Goal: Task Accomplishment & Management: Manage account settings

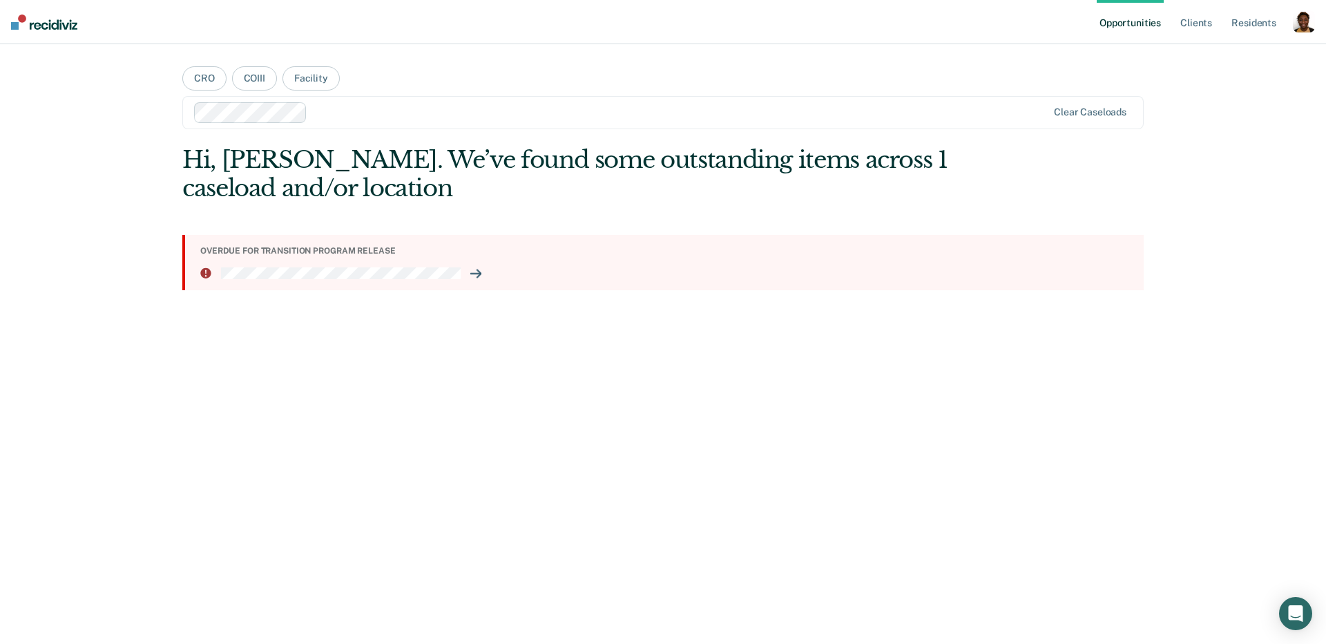
click at [1304, 23] on div "button" at bounding box center [1304, 21] width 22 height 22
click at [1209, 52] on link "Profile" at bounding box center [1248, 56] width 111 height 12
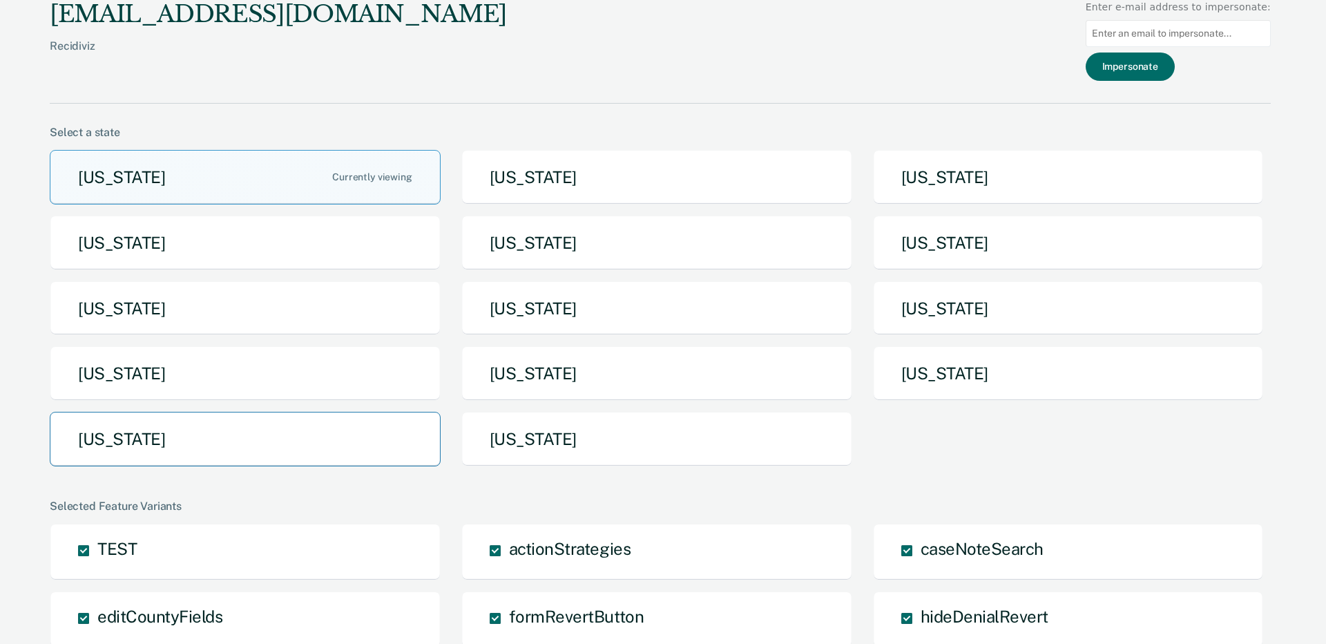
click at [195, 442] on button "Texas" at bounding box center [245, 439] width 391 height 55
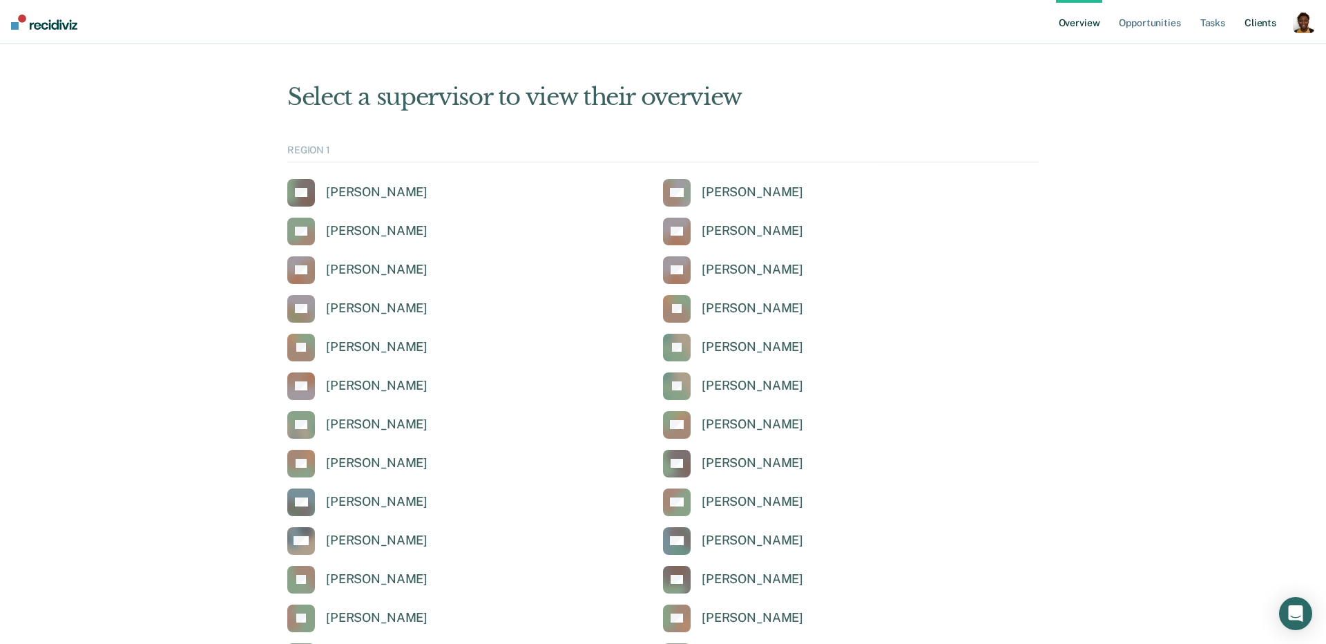
click at [1302, 28] on div "button" at bounding box center [1304, 22] width 22 height 22
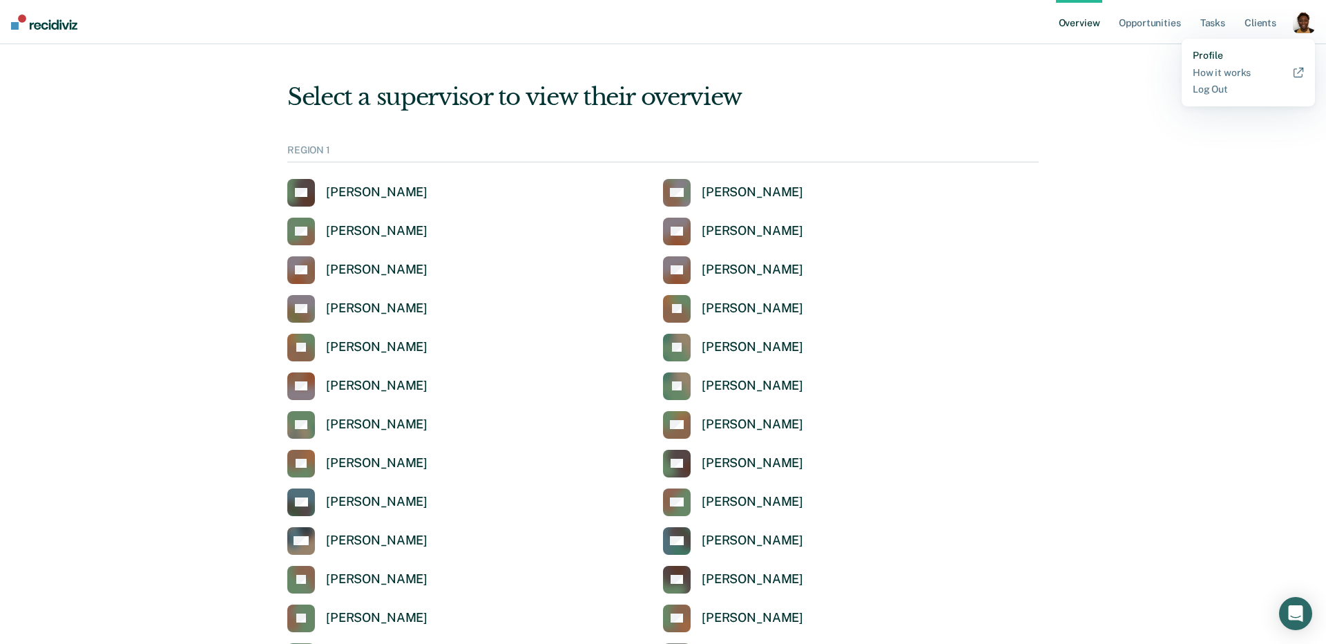
click at [1207, 54] on link "Profile" at bounding box center [1248, 56] width 111 height 12
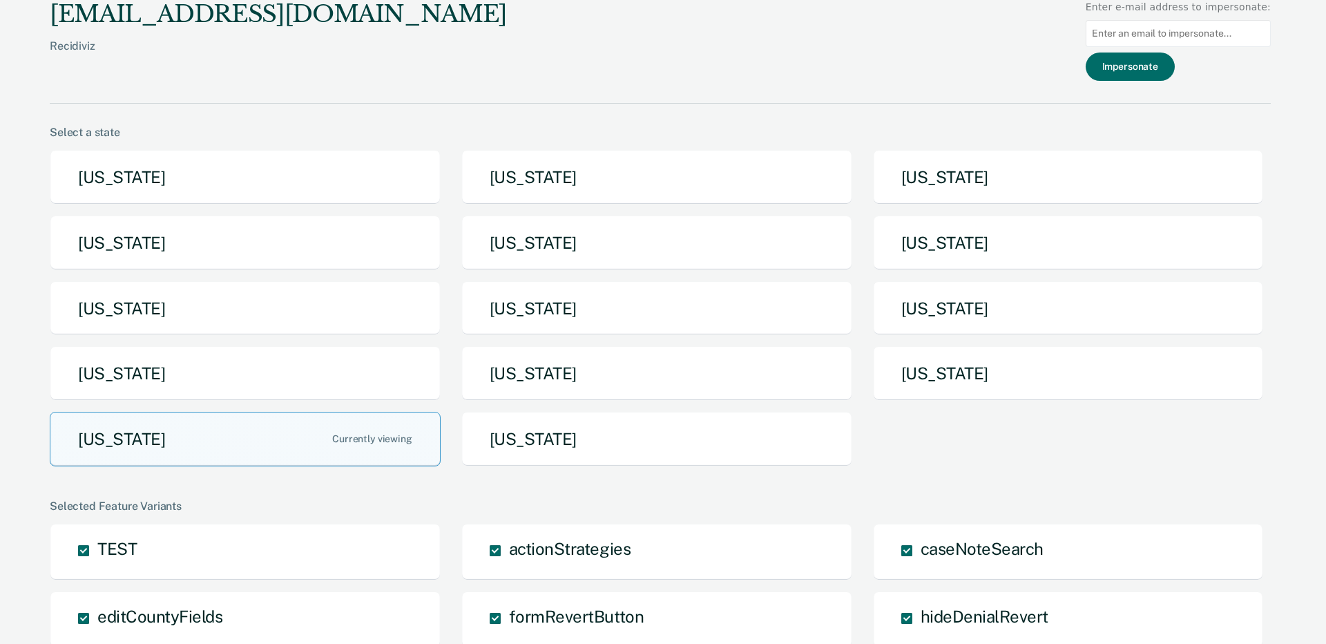
click at [1169, 35] on input at bounding box center [1177, 33] width 185 height 27
paste input "ruby.marks@tdcj.texas.gov"
type input "ruby.marks@tdcj.texas.gov"
click at [1146, 68] on button "Impersonate" at bounding box center [1129, 66] width 89 height 28
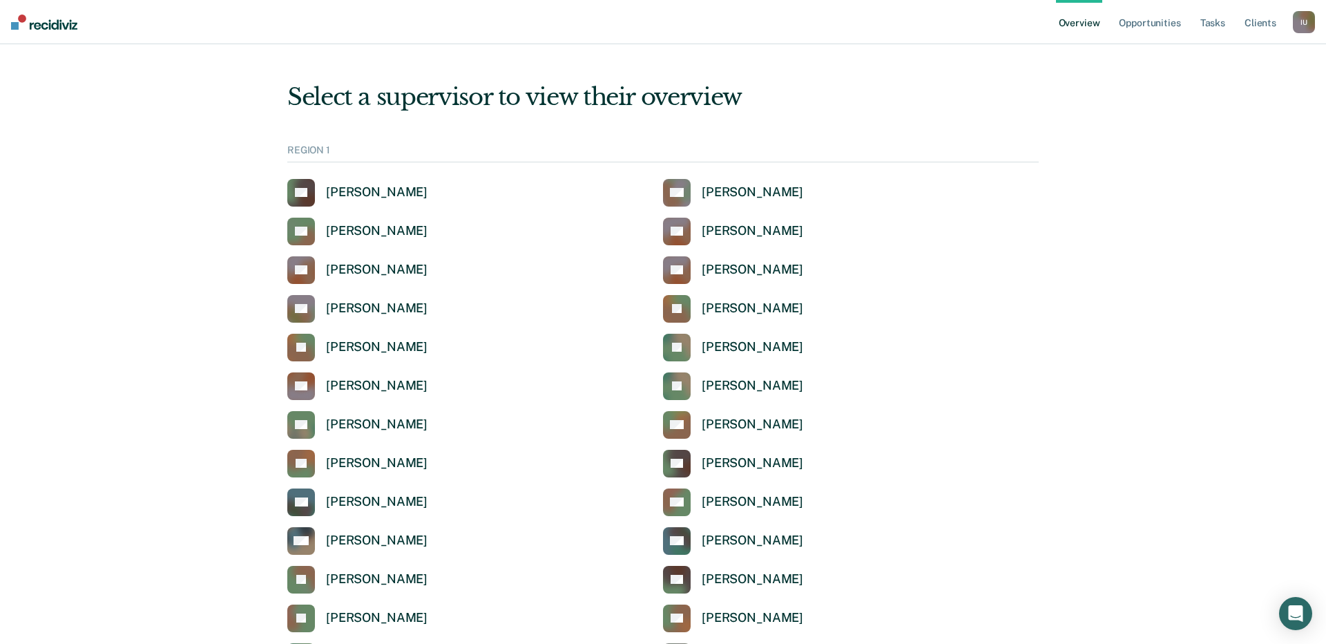
click at [1306, 23] on div "I U" at bounding box center [1304, 22] width 22 height 22
click at [731, 182] on link "AA Anita Andry" at bounding box center [733, 193] width 140 height 28
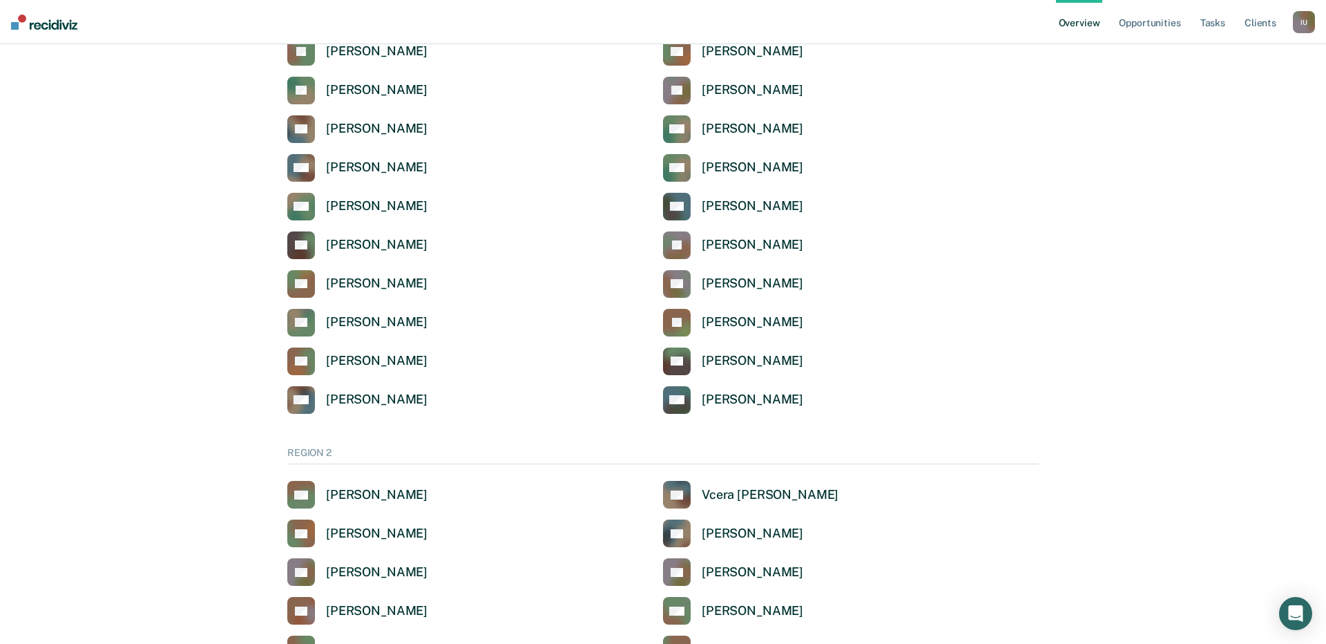
scroll to position [601, 0]
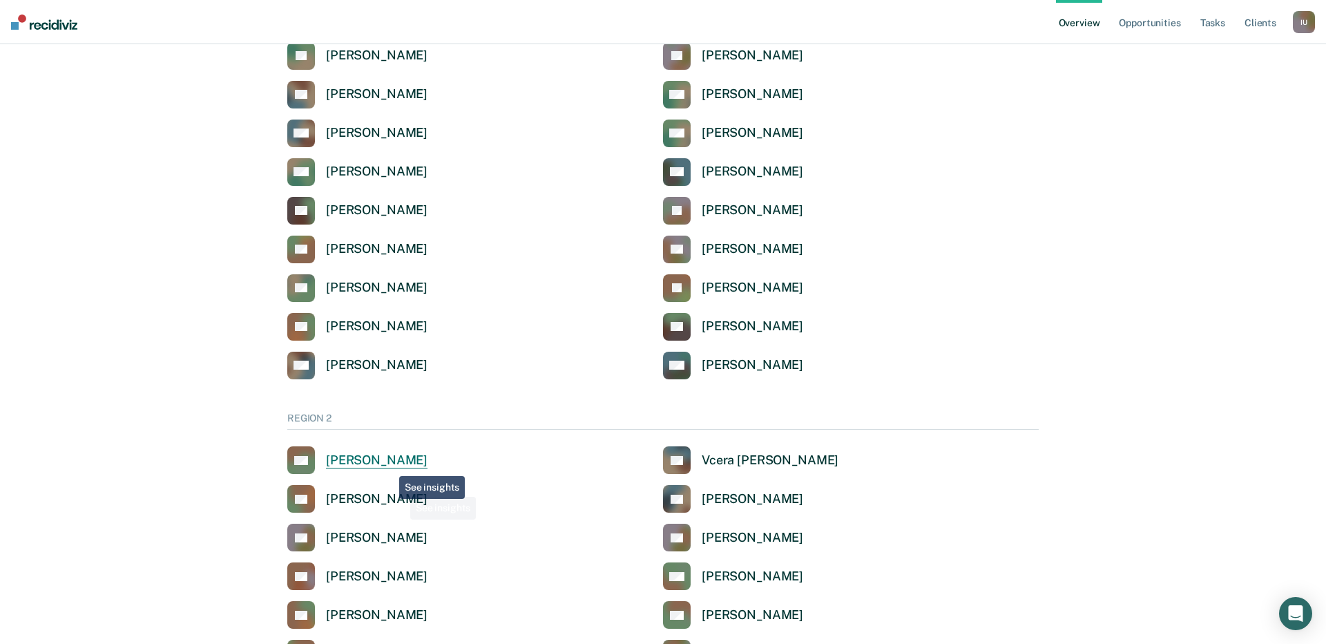
click at [389, 463] on div "Kehinde Aiyegoro" at bounding box center [377, 460] width 102 height 16
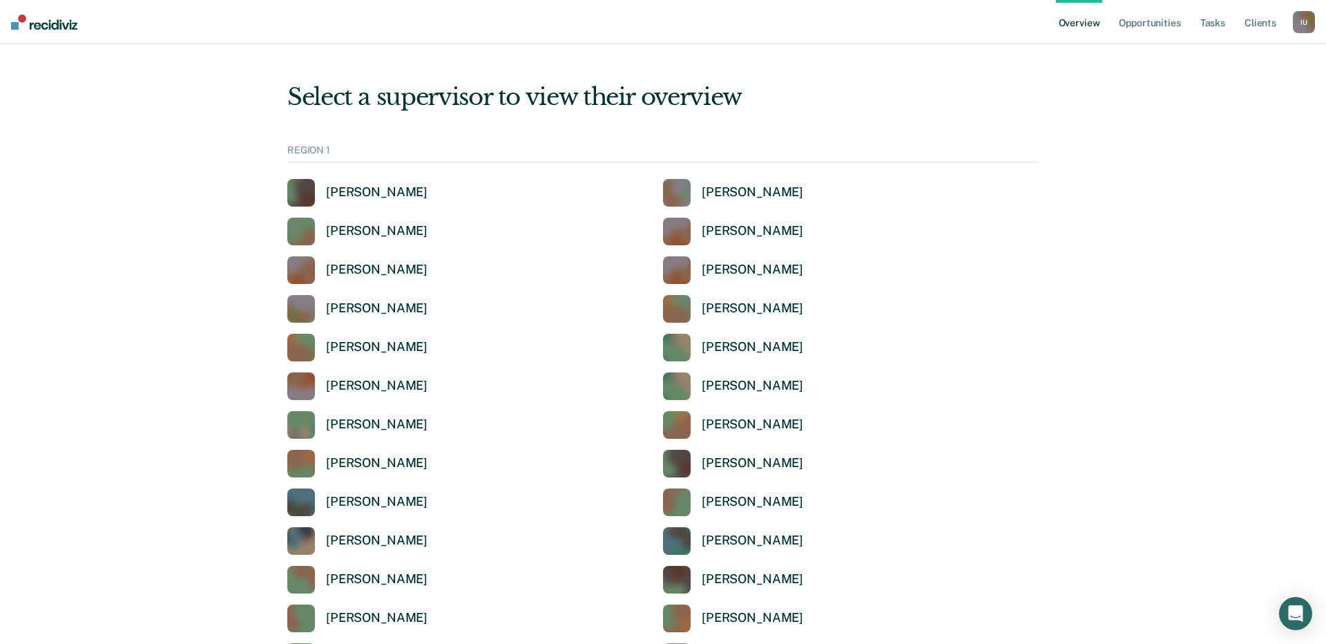
scroll to position [601, 0]
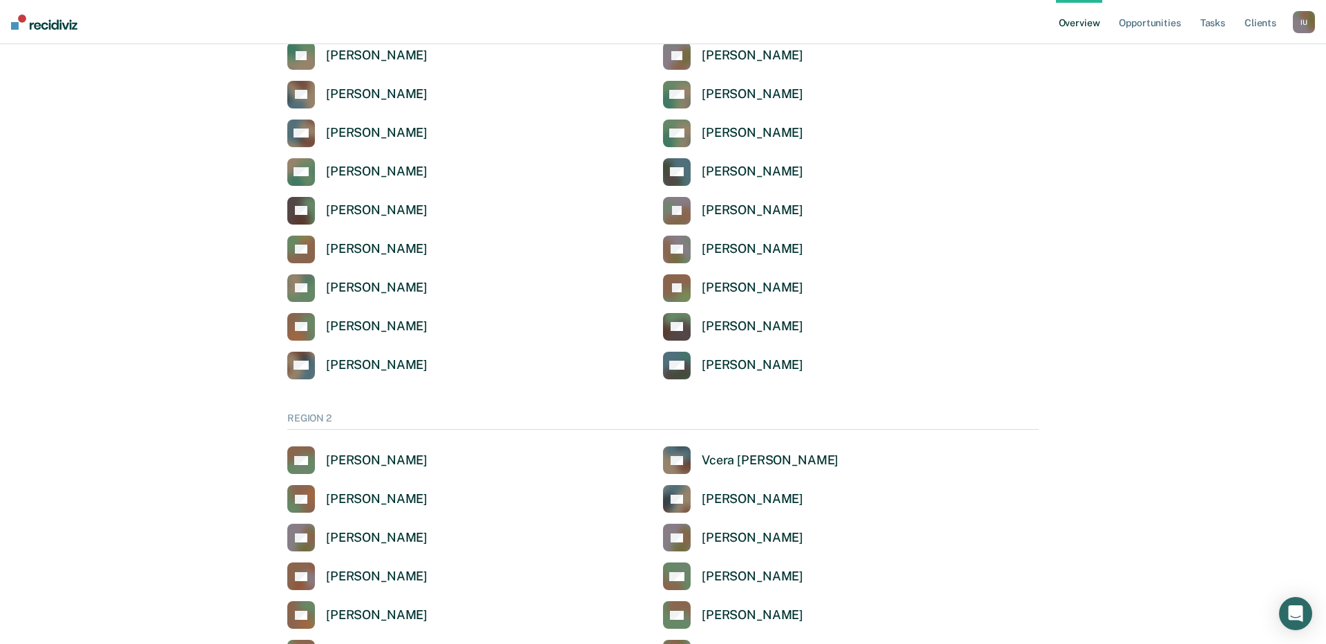
click at [1302, 32] on div "I U" at bounding box center [1304, 22] width 22 height 22
click at [1240, 52] on link "Profile" at bounding box center [1248, 56] width 111 height 12
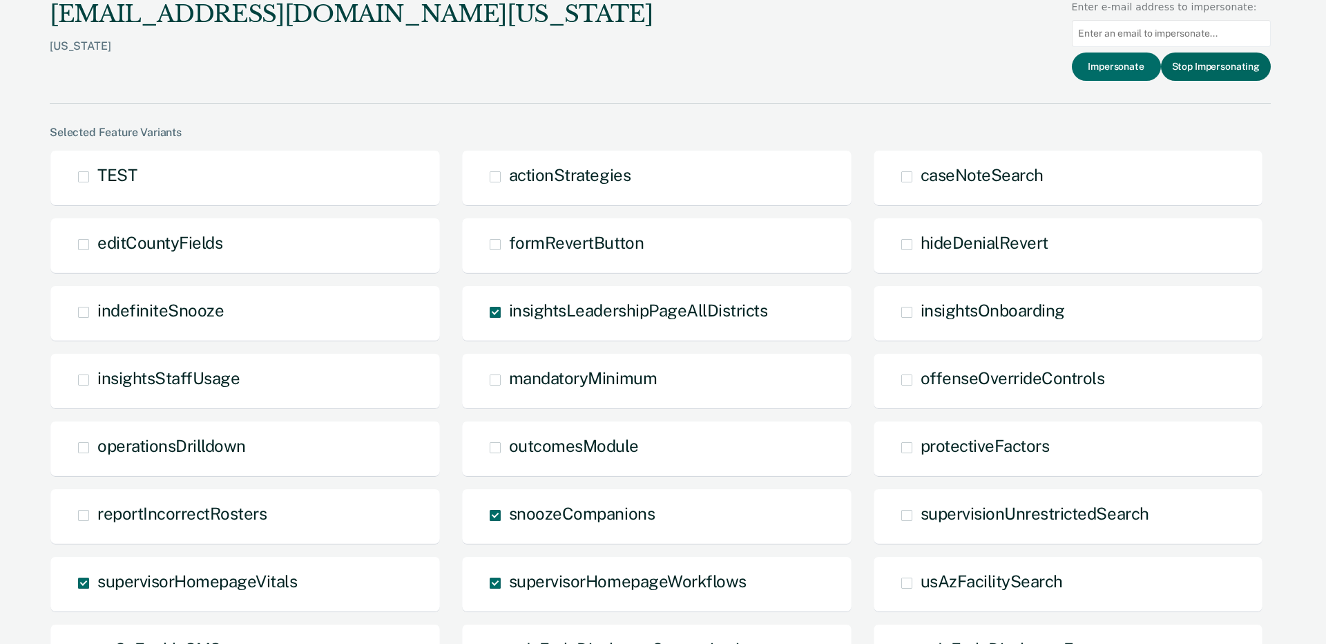
click at [1228, 76] on button "Stop Impersonating" at bounding box center [1216, 66] width 110 height 28
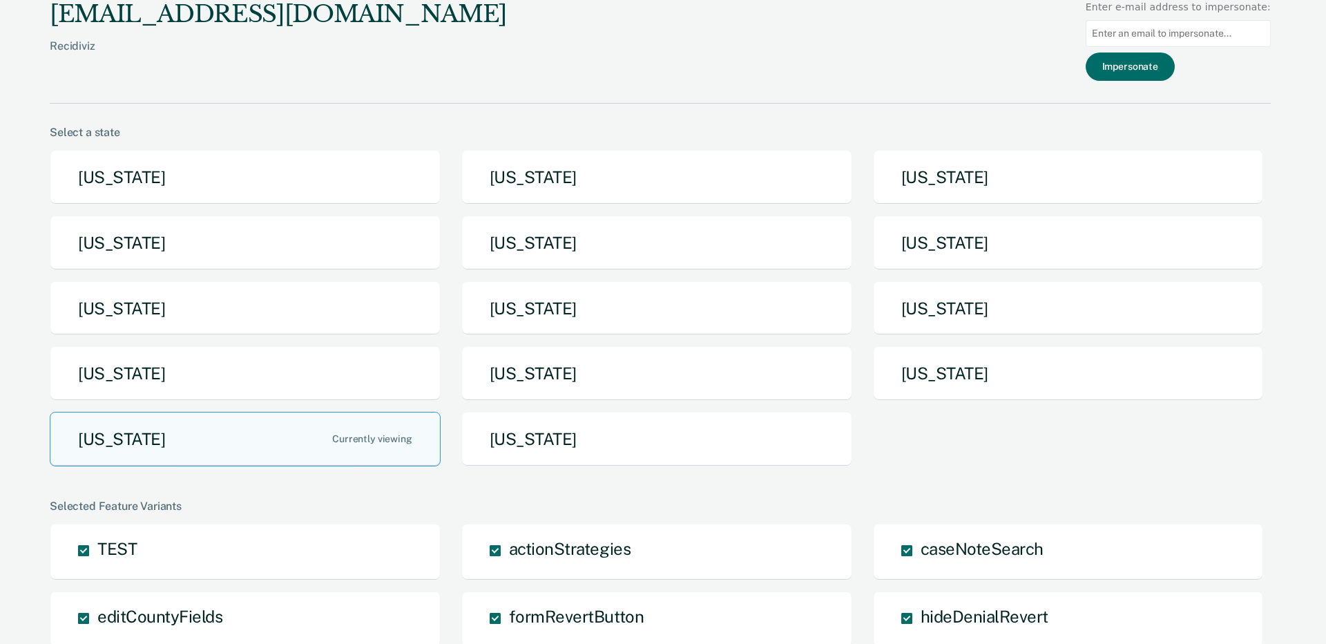
click at [1160, 31] on input at bounding box center [1177, 33] width 185 height 27
paste input "abrar.ahmed@tdcj.texas.gov"
type input "abrar.ahmed@tdcj.texas.gov"
click at [1168, 57] on button "Impersonate" at bounding box center [1129, 66] width 89 height 28
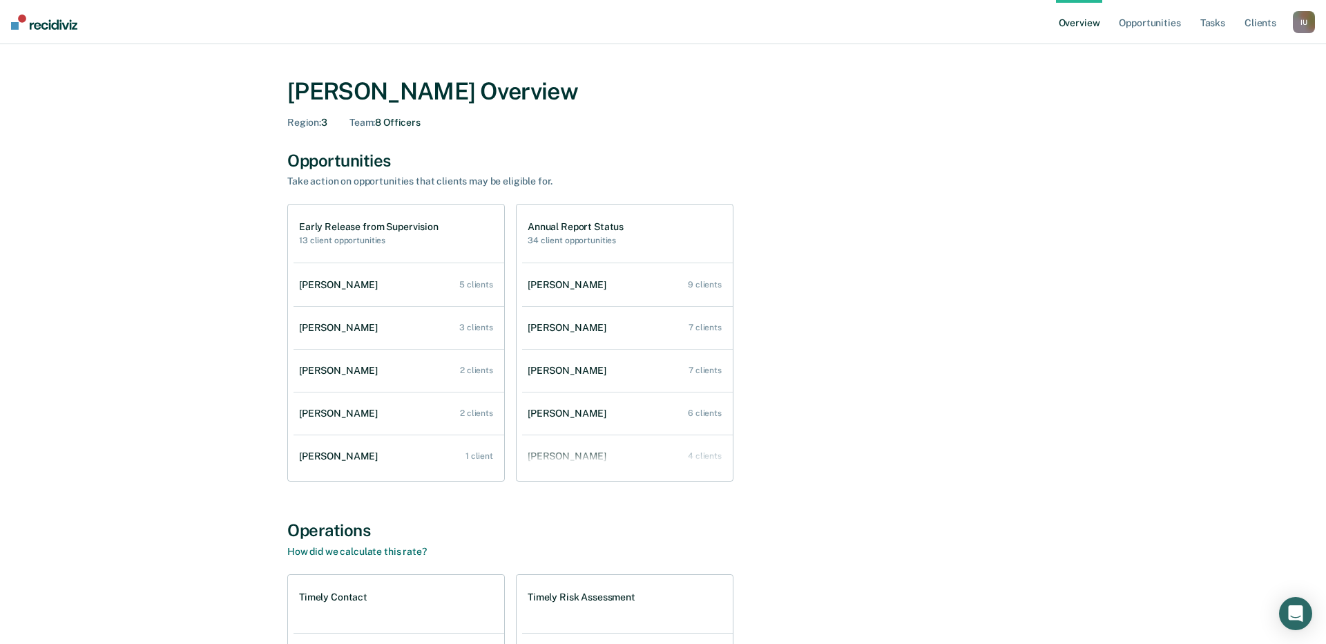
click at [1302, 24] on div "I U" at bounding box center [1304, 22] width 22 height 22
click at [1219, 53] on link "Profile" at bounding box center [1248, 56] width 111 height 12
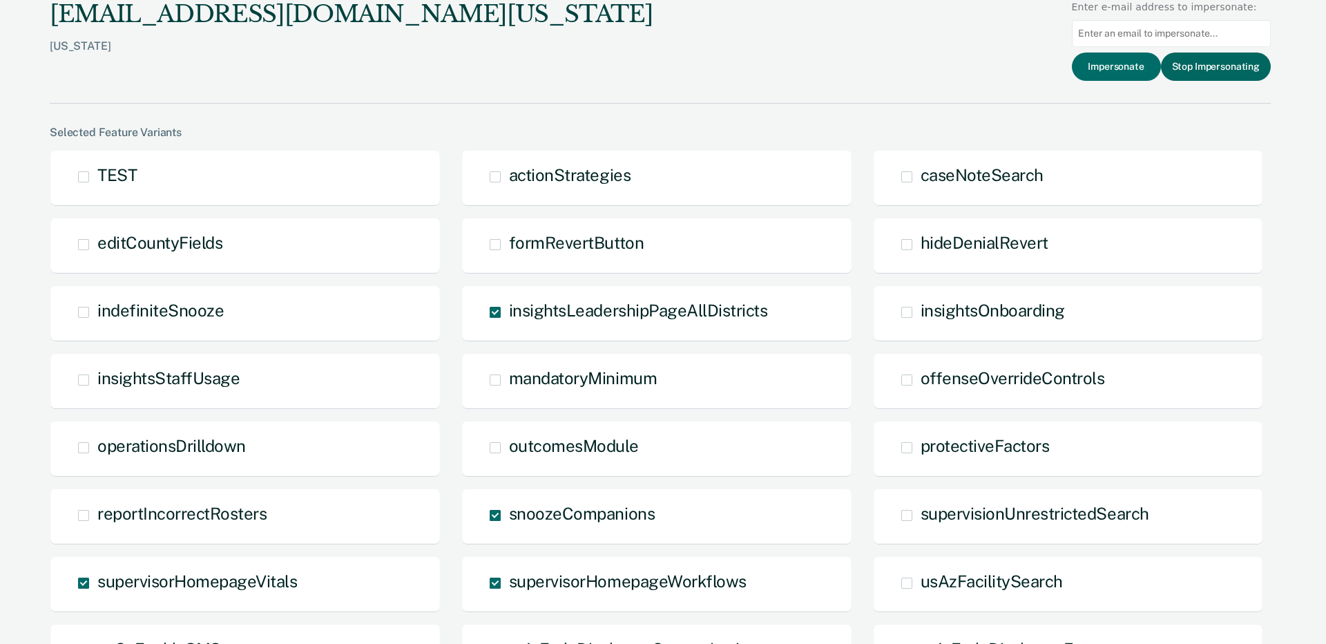
click at [1213, 72] on button "Stop Impersonating" at bounding box center [1216, 66] width 110 height 28
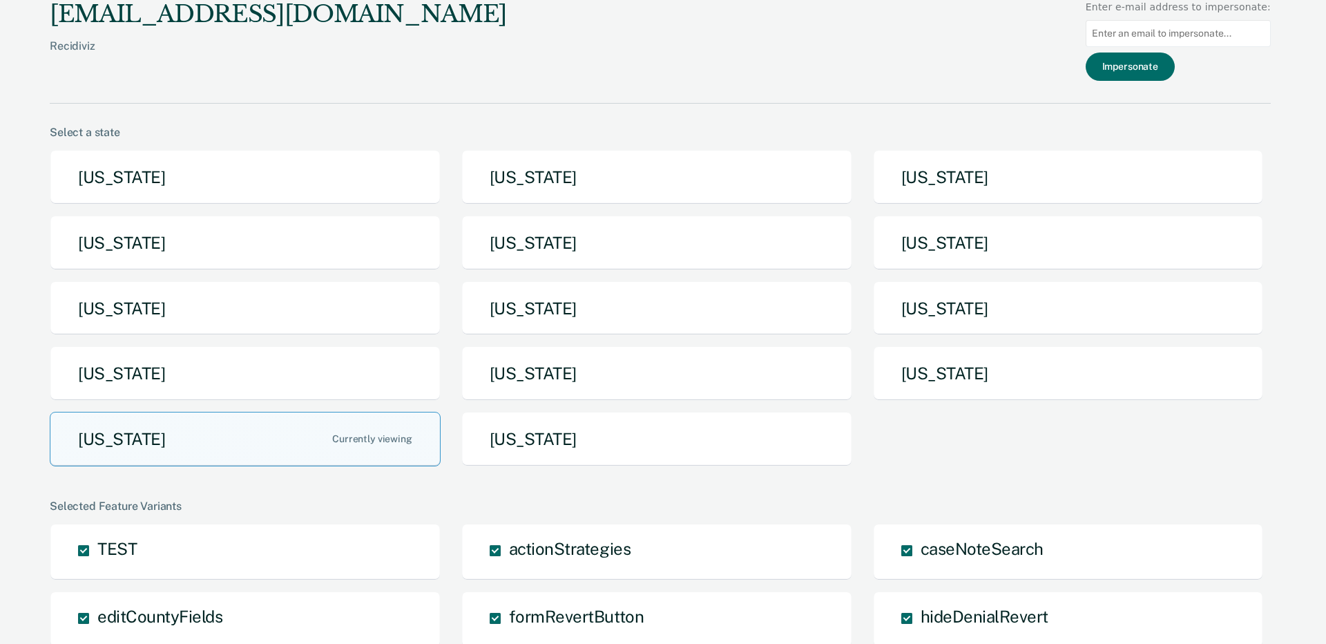
click at [1209, 34] on input at bounding box center [1177, 33] width 185 height 27
paste input "david.sims1@tdcj.texas.gov"
drag, startPoint x: 1128, startPoint y: 34, endPoint x: 1077, endPoint y: 34, distance: 50.4
click at [1077, 34] on div "claycia@recidiviz.org Recidiviz Enter e-mail address to impersonate: david.sims…" at bounding box center [660, 52] width 1221 height 104
click at [1239, 38] on input "david.sims1@tdcj.texas.gov" at bounding box center [1177, 33] width 185 height 27
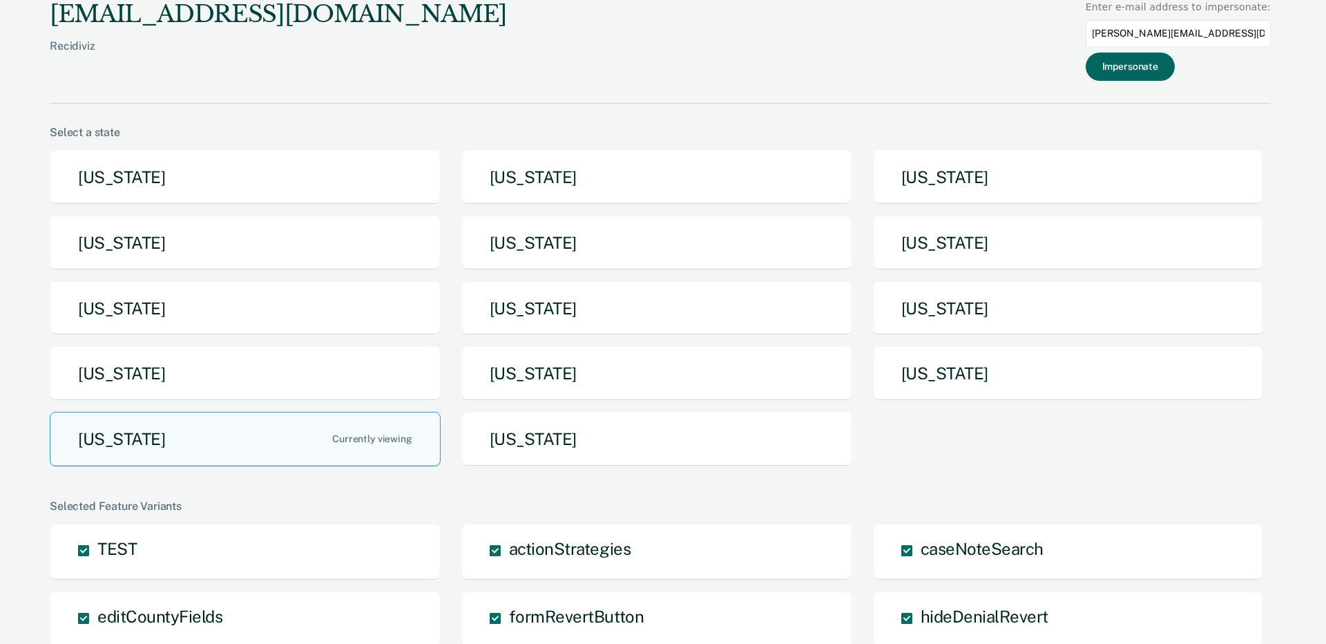
type input "david.sims1@tdcj.texas.gov"
click at [1152, 70] on button "Impersonate" at bounding box center [1129, 66] width 89 height 28
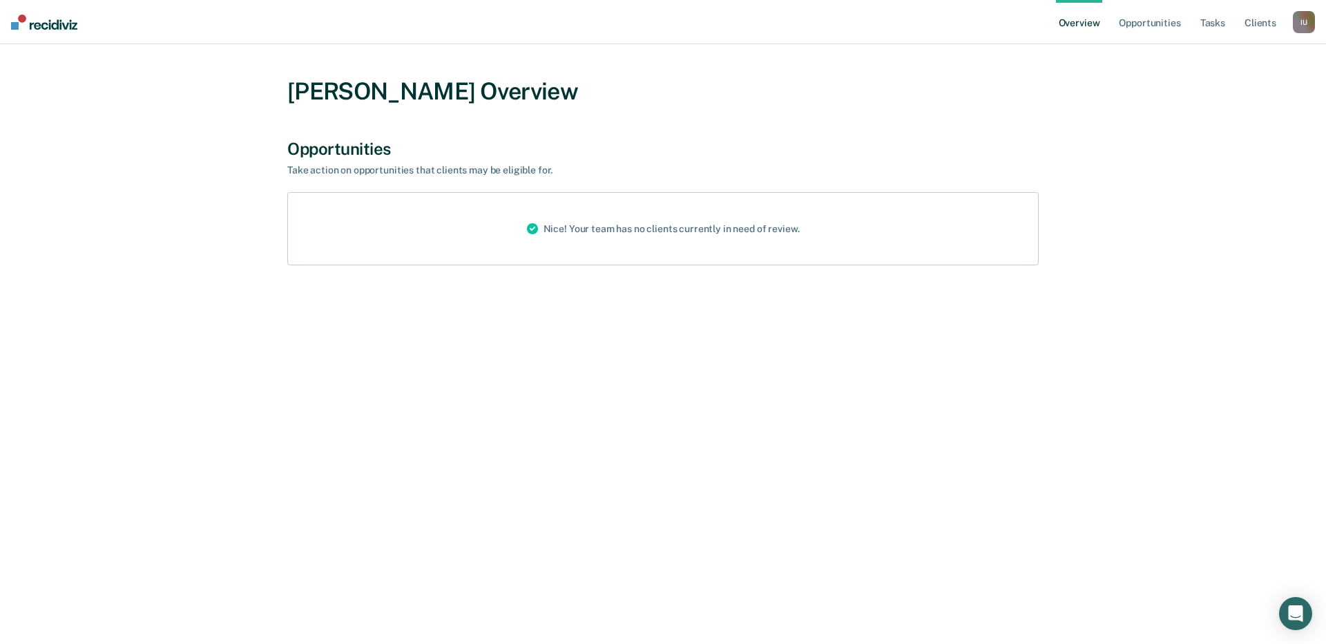
click at [1299, 28] on div "I U" at bounding box center [1304, 22] width 22 height 22
click at [1206, 52] on link "Profile" at bounding box center [1248, 56] width 111 height 12
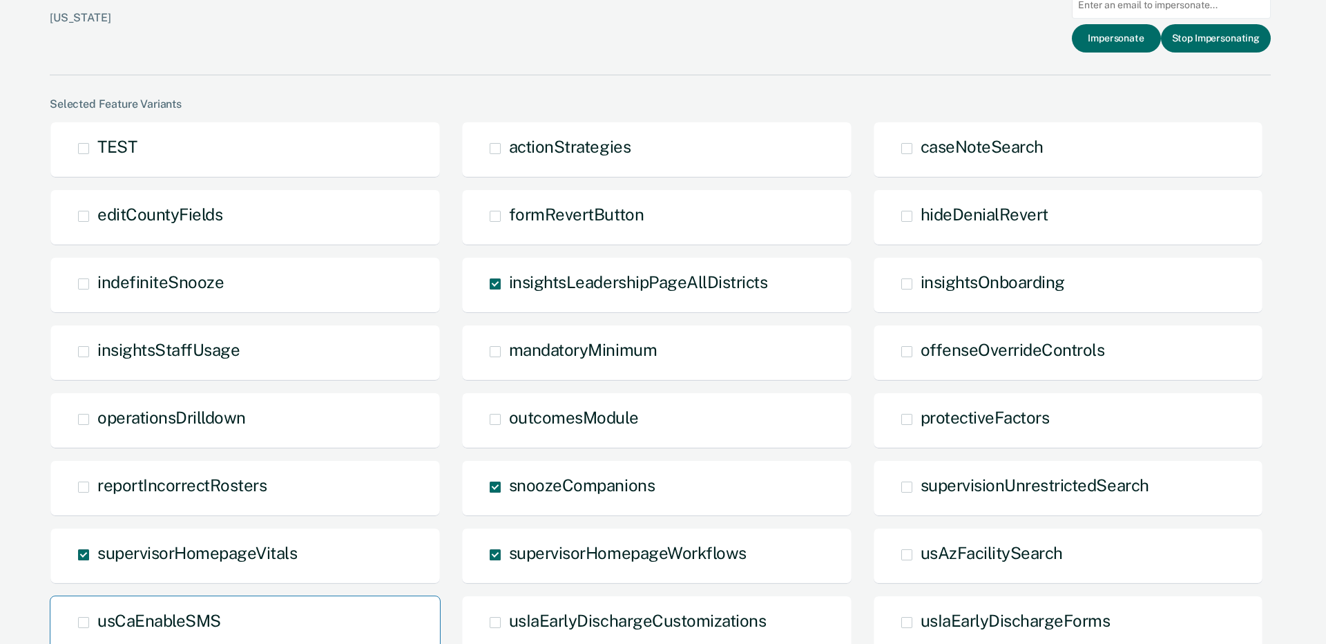
scroll to position [58, 0]
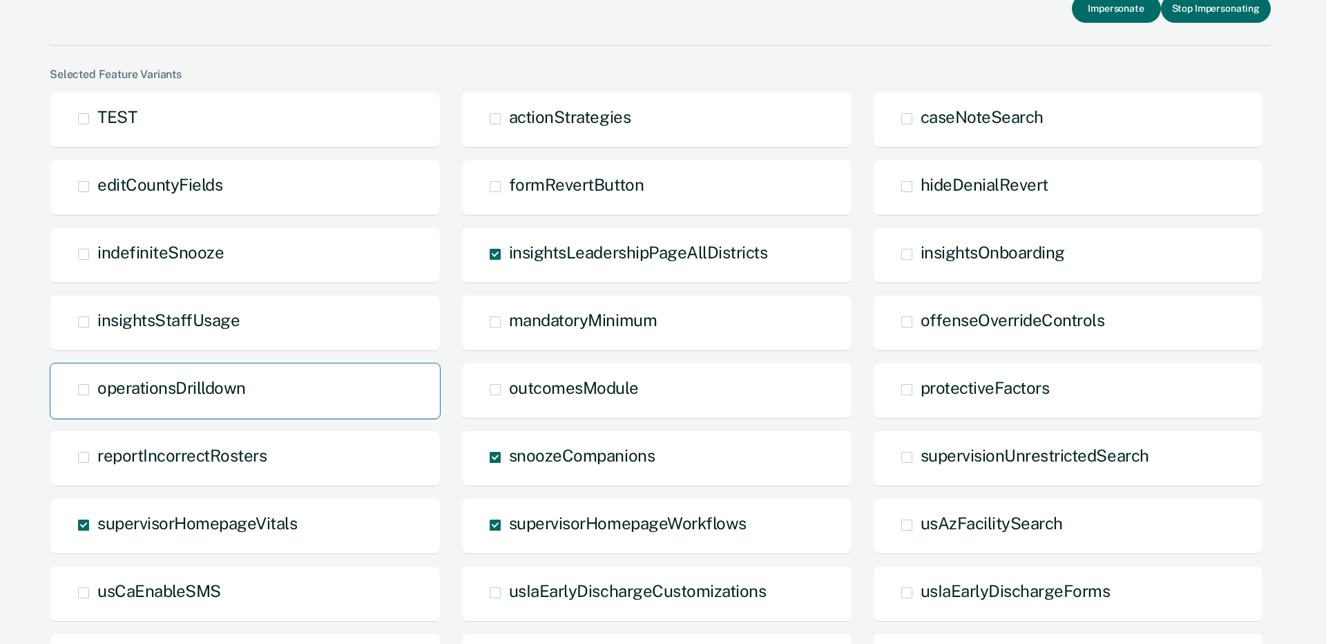
click at [278, 389] on div "operationsDrilldown" at bounding box center [245, 391] width 391 height 57
click at [206, 389] on span "operationsDrilldown" at bounding box center [171, 387] width 148 height 19
click at [97, 400] on input "operationsDrilldown" at bounding box center [97, 400] width 0 height 0
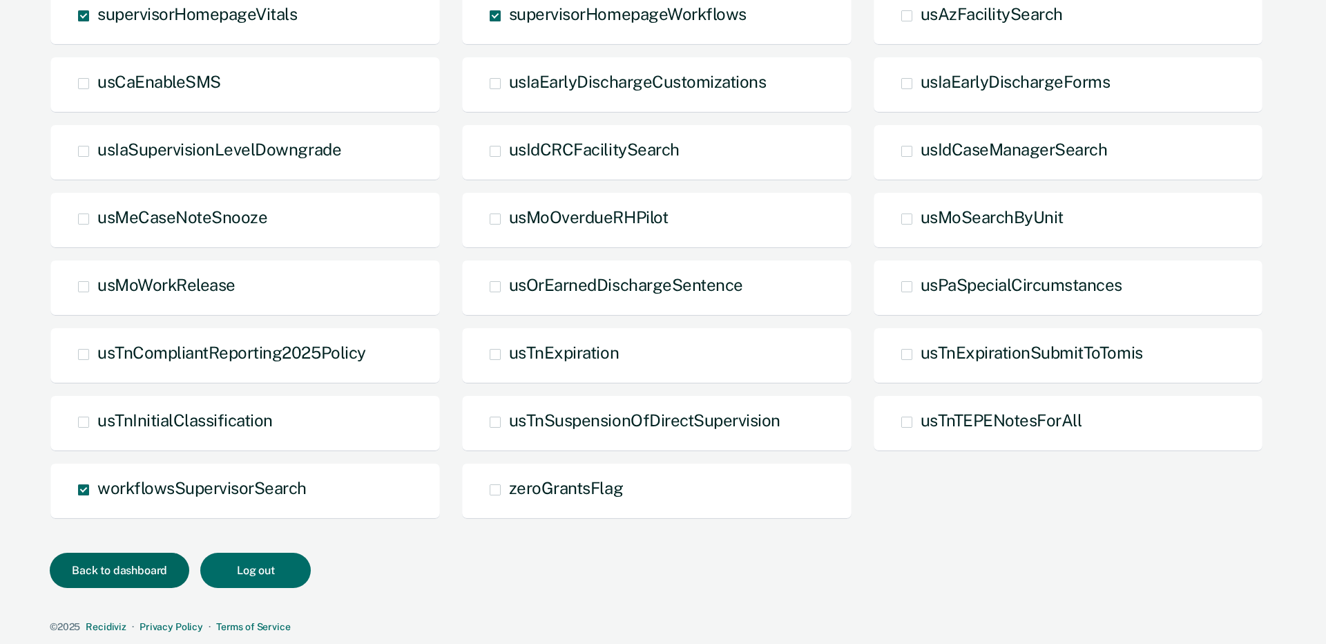
click at [99, 563] on button "Back to dashboard" at bounding box center [119, 569] width 139 height 35
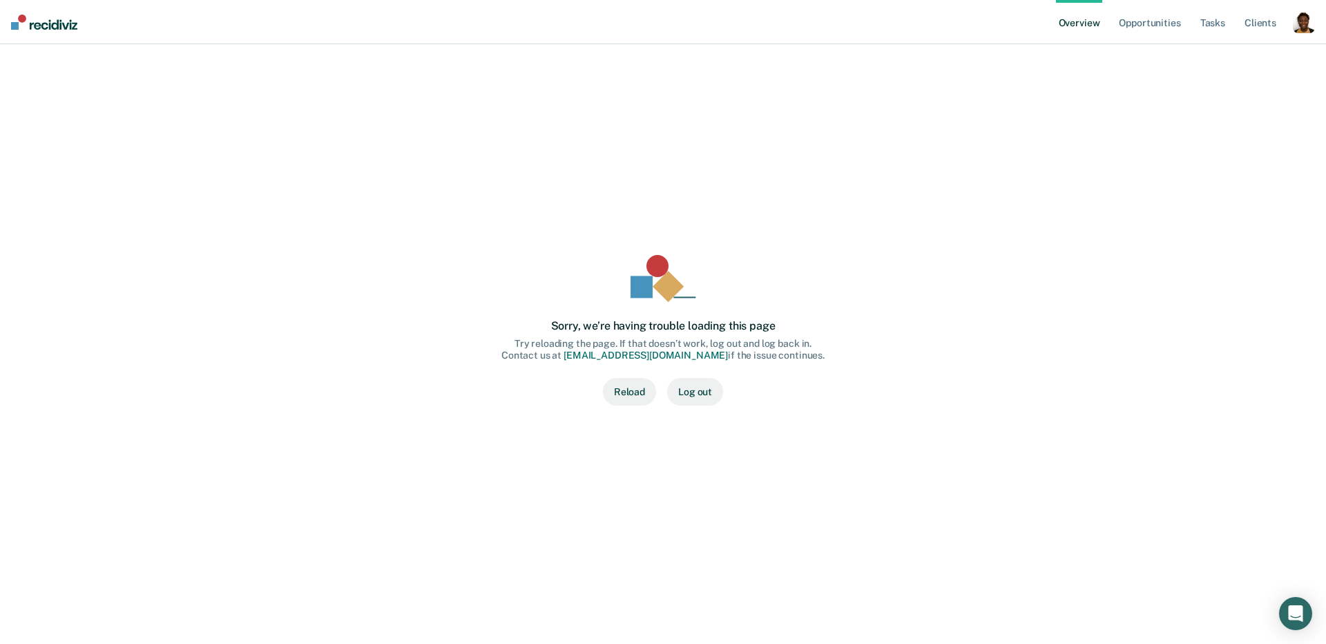
click at [619, 386] on button "Reload" at bounding box center [629, 392] width 53 height 28
